Goal: Navigation & Orientation: Find specific page/section

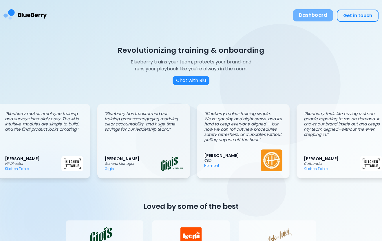
scroll to position [0, 8]
click at [315, 12] on button "Dashboard" at bounding box center [313, 15] width 41 height 12
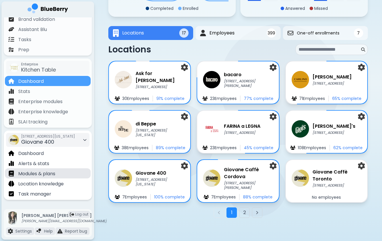
scroll to position [55, 0]
click at [46, 173] on p "Modules & plans" at bounding box center [36, 173] width 37 height 7
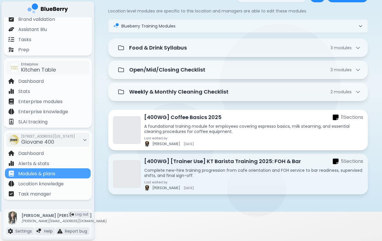
scroll to position [68, 0]
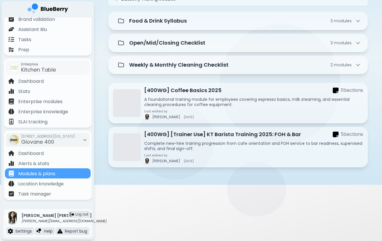
click at [16, 216] on img at bounding box center [12, 218] width 13 height 13
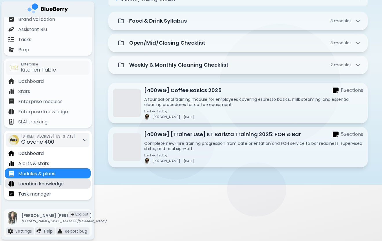
click at [42, 183] on p "Location knowledge" at bounding box center [40, 184] width 45 height 7
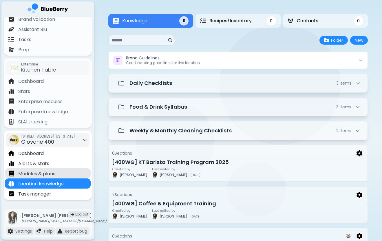
click at [50, 173] on p "Modules & plans" at bounding box center [36, 173] width 37 height 7
